Goal: Book appointment/travel/reservation

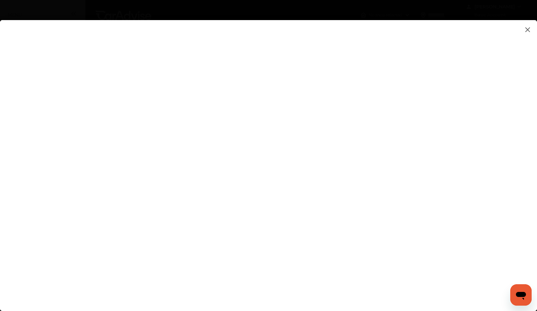
click at [526, 29] on img at bounding box center [528, 29] width 8 height 8
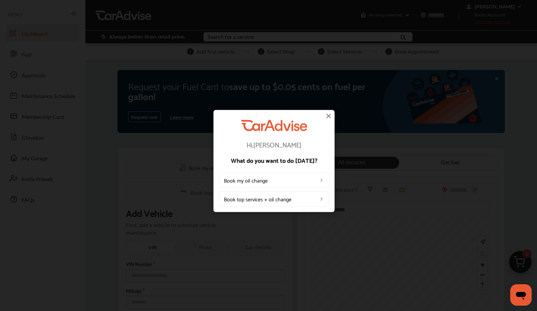
click at [251, 180] on link "Book my oil change" at bounding box center [274, 179] width 110 height 15
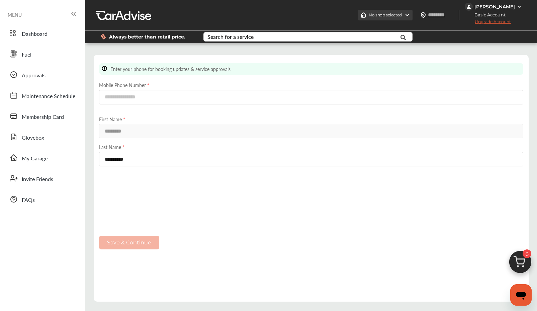
click at [405, 14] on img at bounding box center [407, 14] width 5 height 5
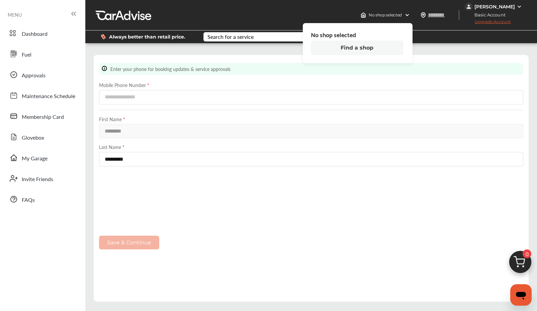
click at [356, 48] on button "Find a shop" at bounding box center [357, 47] width 92 height 15
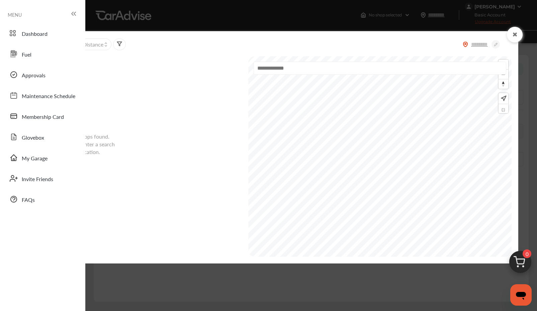
click at [167, 118] on div "No shops found. Please enter a search location." at bounding box center [153, 156] width 184 height 202
click at [479, 43] on input "text" at bounding box center [479, 44] width 23 height 7
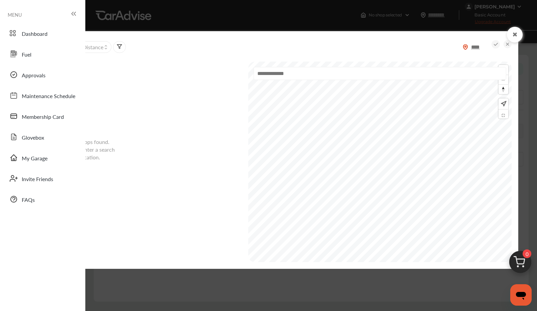
type input "*****"
click at [225, 82] on div "No shops found. Please enter a search location." at bounding box center [153, 161] width 184 height 202
click at [233, 169] on div "No shops found. Please enter a search location." at bounding box center [153, 161] width 184 height 202
click at [515, 35] on icon at bounding box center [515, 34] width 6 height 5
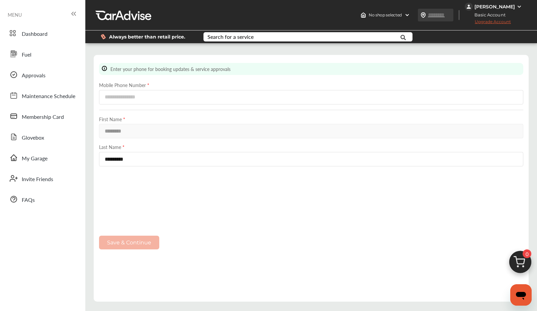
click at [428, 15] on input "text" at bounding box center [443, 14] width 31 height 7
type input "*****"
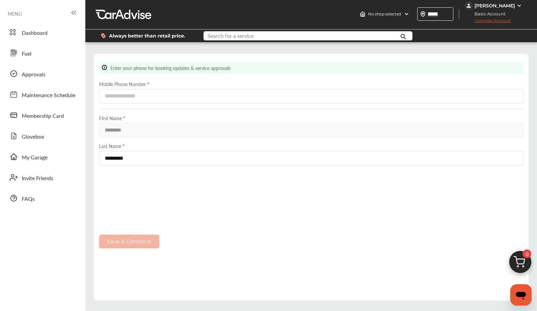
click at [380, 38] on input "text" at bounding box center [301, 36] width 194 height 10
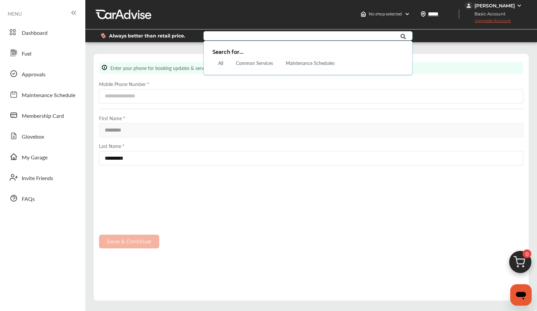
type input "*****"
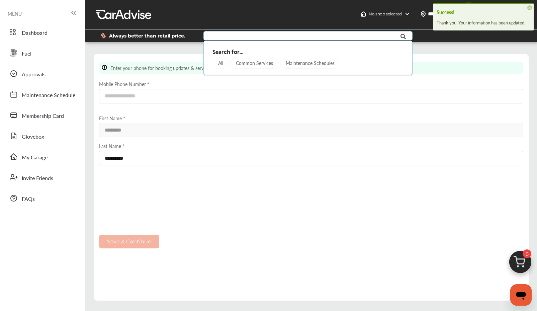
scroll to position [3, 0]
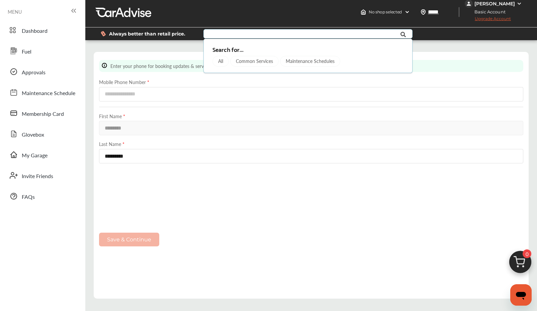
click at [249, 62] on div "Common Services" at bounding box center [254, 61] width 49 height 11
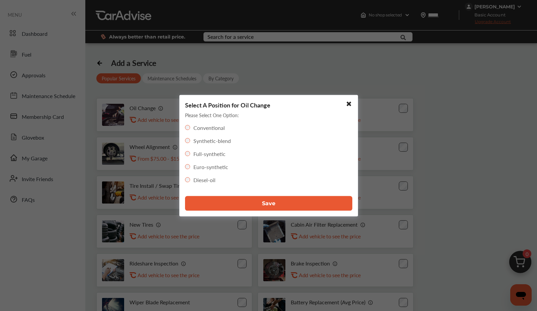
click at [267, 202] on span "Save" at bounding box center [268, 203] width 13 height 6
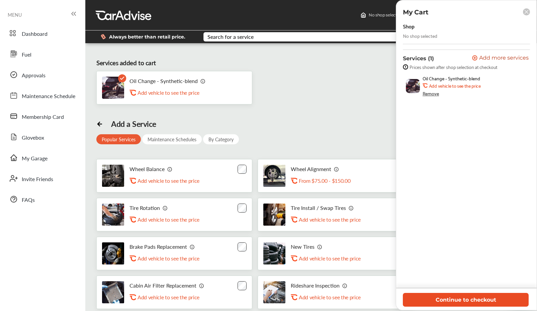
click at [474, 301] on button "Continue to checkout" at bounding box center [466, 300] width 126 height 14
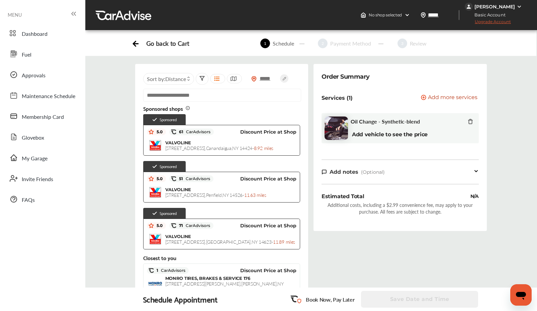
scroll to position [0, 0]
click at [519, 5] on img at bounding box center [519, 6] width 5 height 5
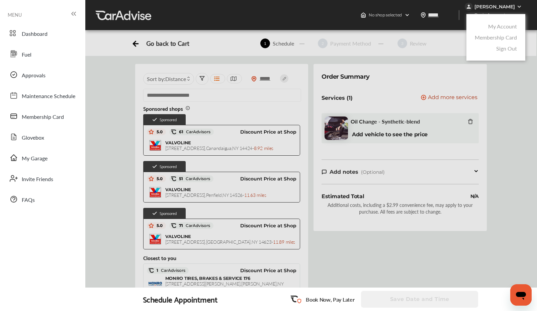
scroll to position [0, 0]
click at [501, 50] on link "Sign Out" at bounding box center [506, 49] width 21 height 8
